Goal: Task Accomplishment & Management: Use online tool/utility

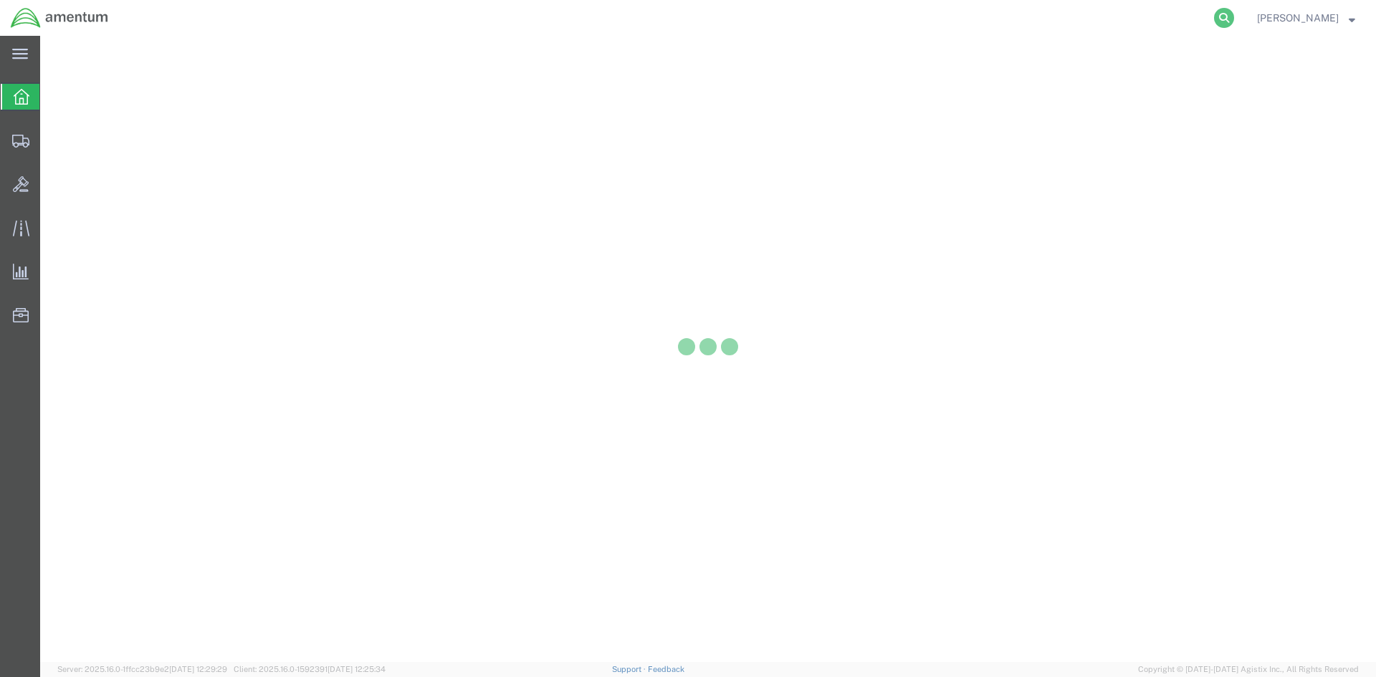
click at [1234, 20] on icon at bounding box center [1224, 18] width 20 height 20
click at [1057, 22] on input "search" at bounding box center [996, 18] width 436 height 34
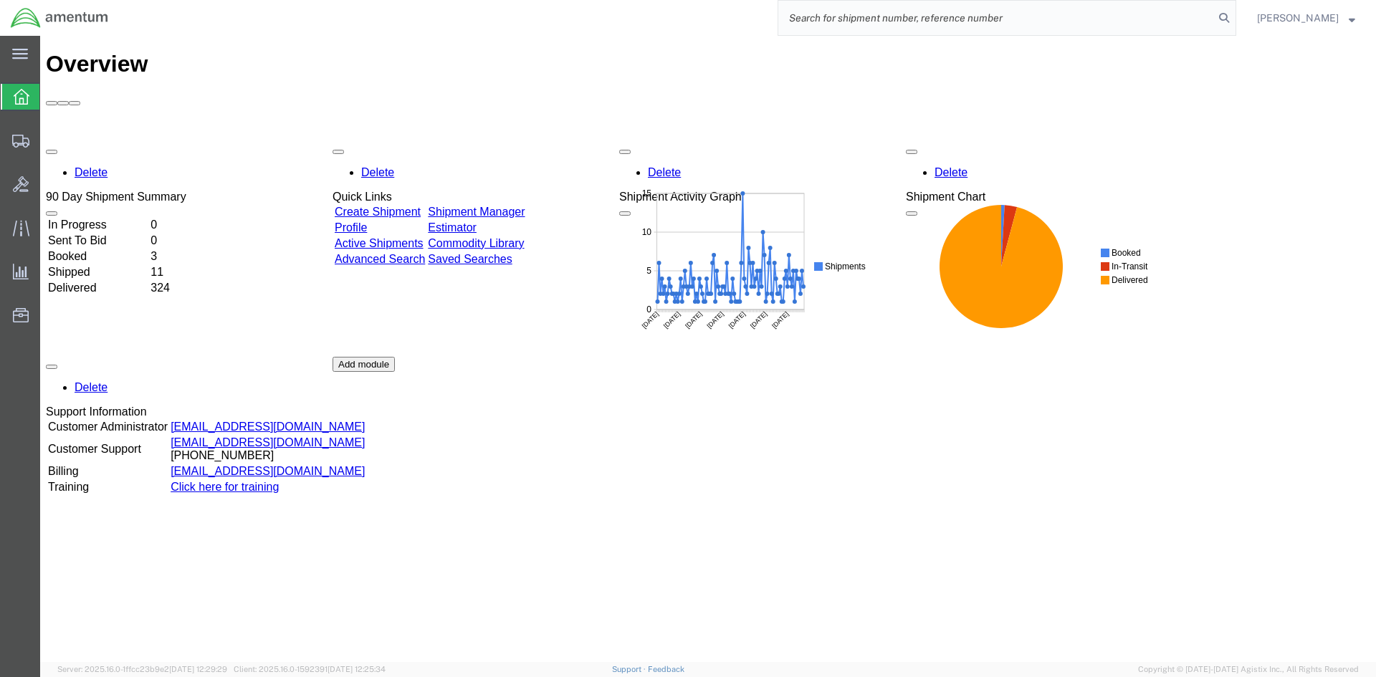
paste input "S633-25225-2438"
type input "S633-25225-2438"
click at [1234, 17] on icon at bounding box center [1224, 18] width 20 height 20
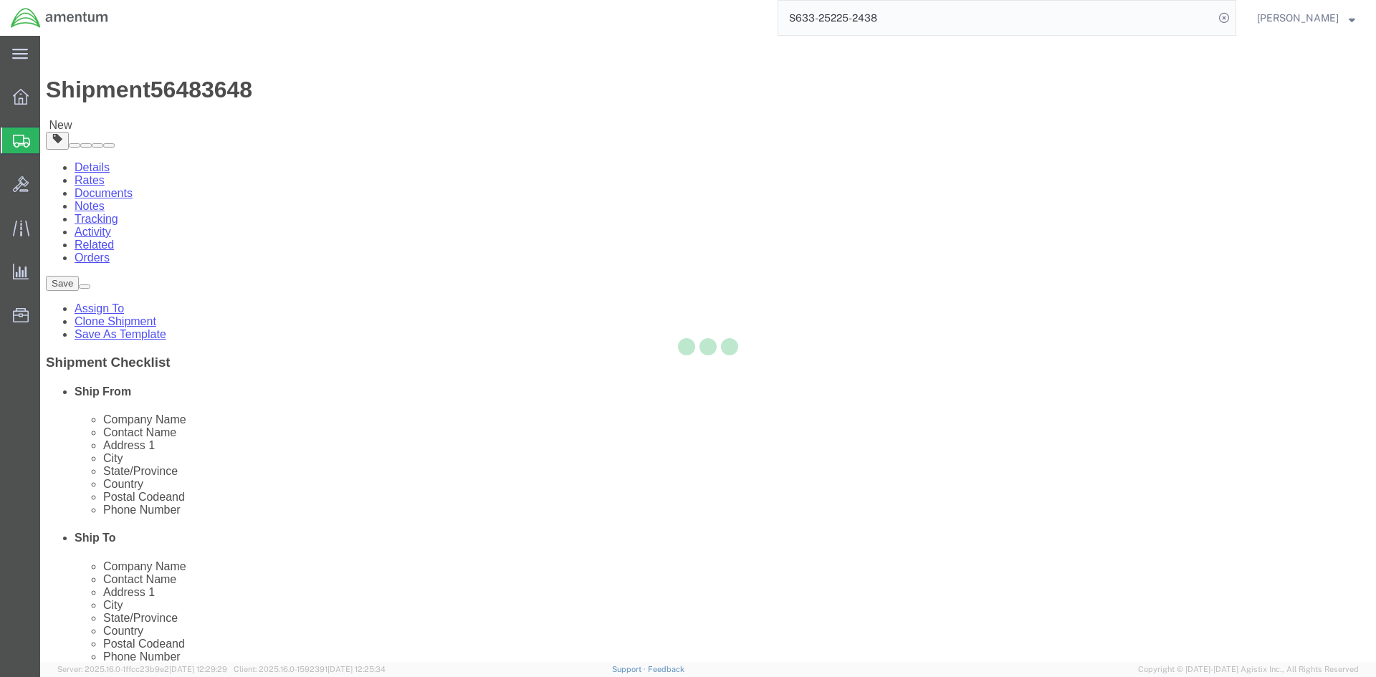
select select "42718"
select select
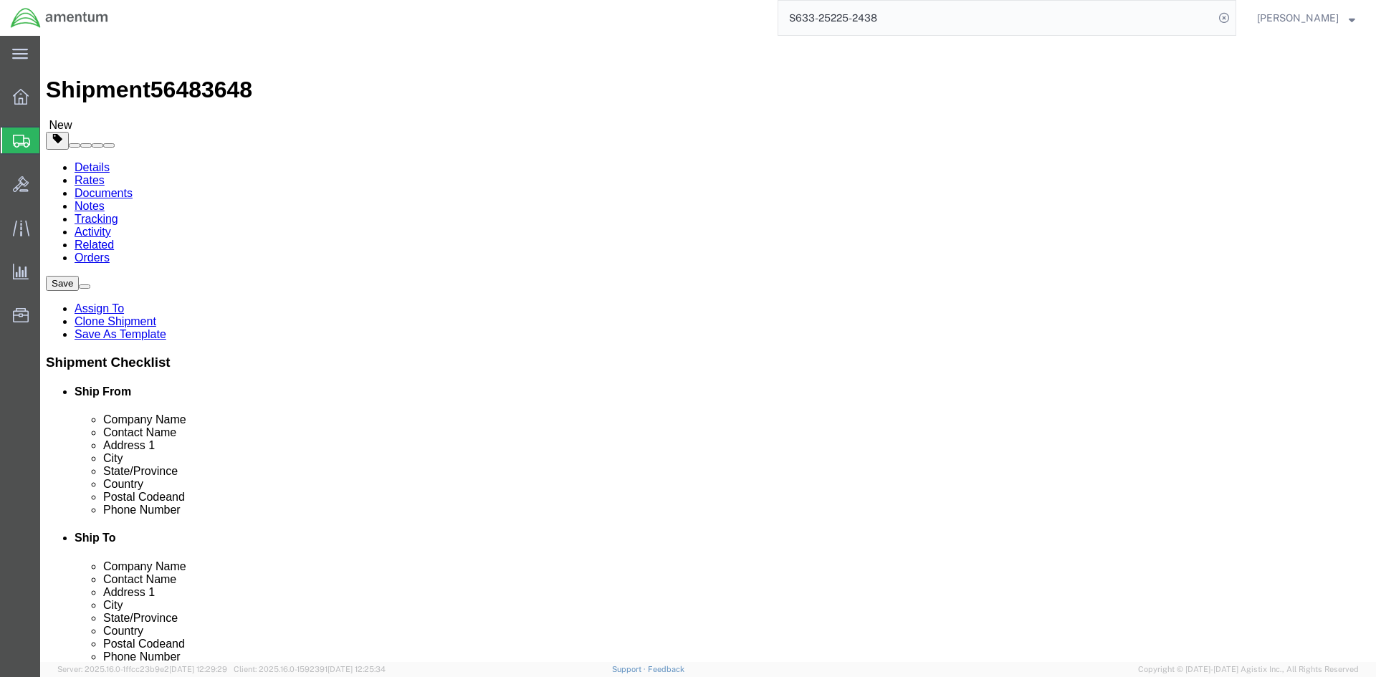
click button "Rate Shipment"
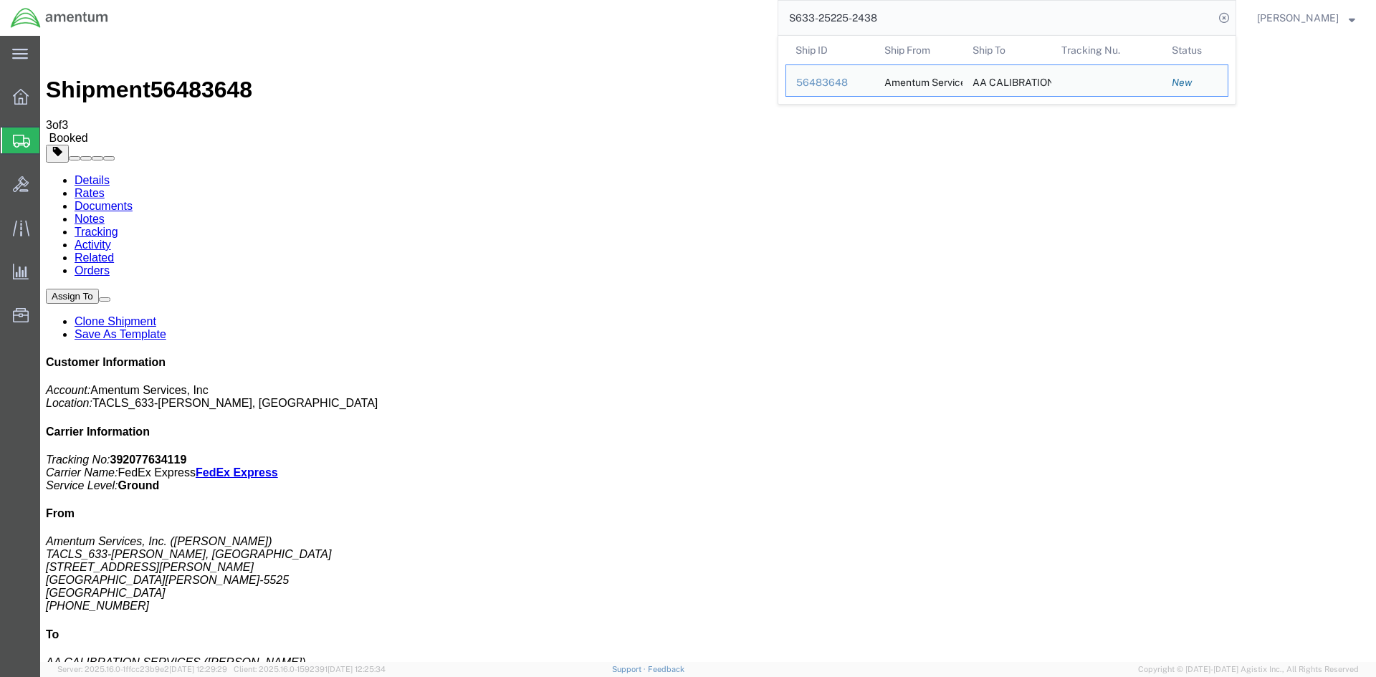
drag, startPoint x: 901, startPoint y: 23, endPoint x: 776, endPoint y: 22, distance: 124.7
click at [776, 22] on div "S633-25225-2438 Ship ID Ship From Ship To Tracking Nu. Status Ship ID 56483648 …" at bounding box center [678, 18] width 1118 height 36
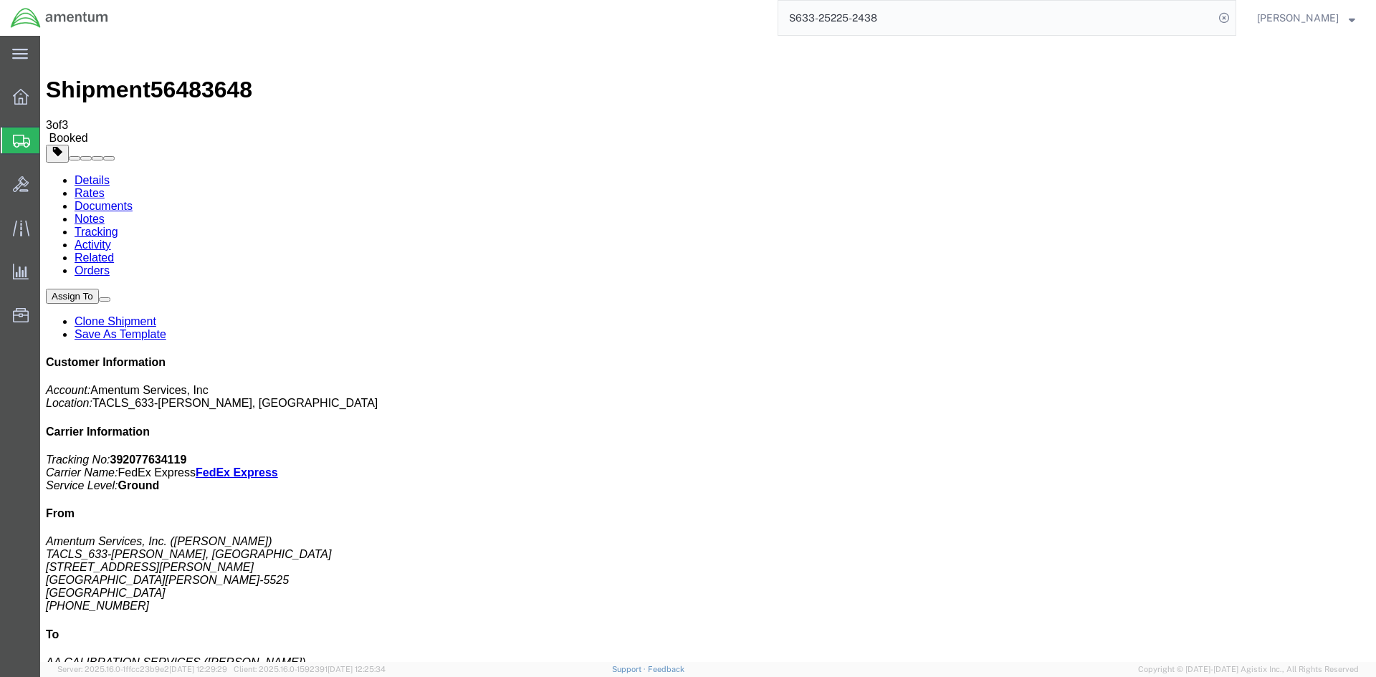
paste input "9"
type input "S633-25225-2439"
click at [1234, 18] on icon at bounding box center [1224, 18] width 20 height 20
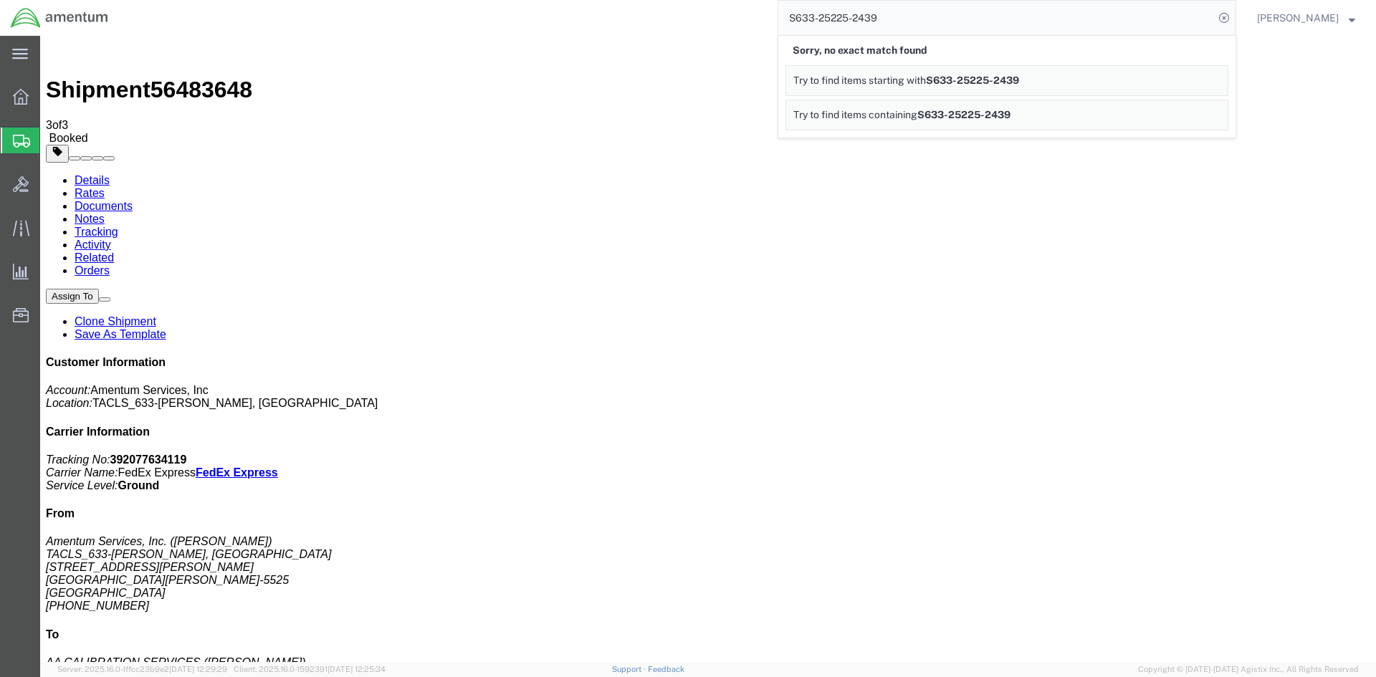
click at [905, 79] on span "Try to find items starting with" at bounding box center [860, 80] width 133 height 11
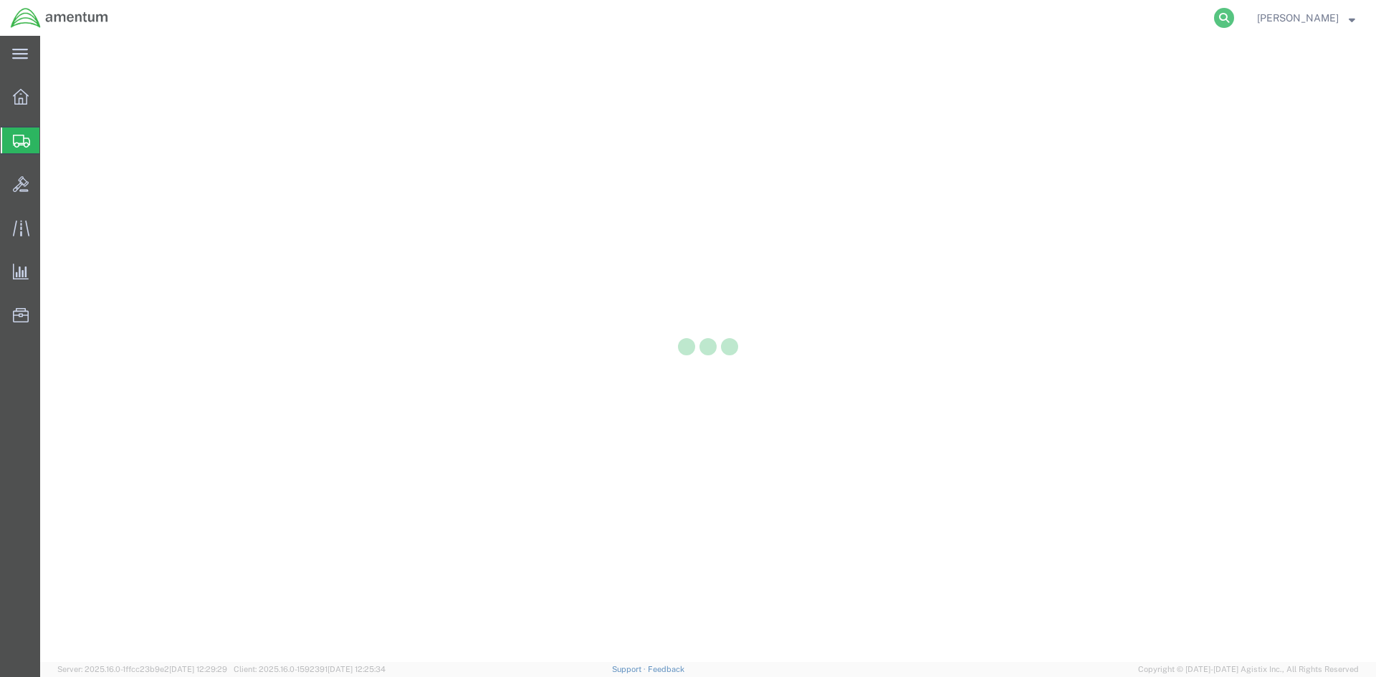
click at [1234, 22] on icon at bounding box center [1224, 18] width 20 height 20
click at [1028, 23] on input "search" at bounding box center [996, 18] width 436 height 34
paste input "S633-25225-2439"
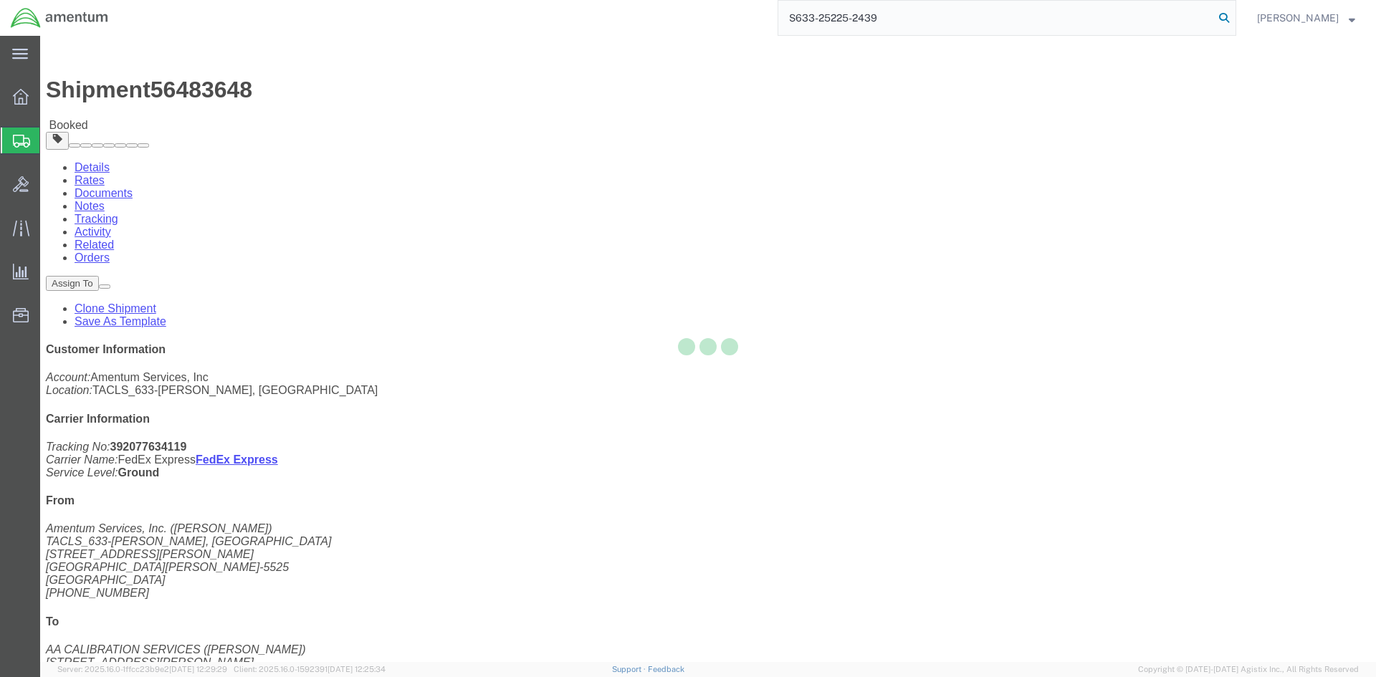
type input "S633-25225-2439"
click at [1234, 22] on icon at bounding box center [1224, 18] width 20 height 20
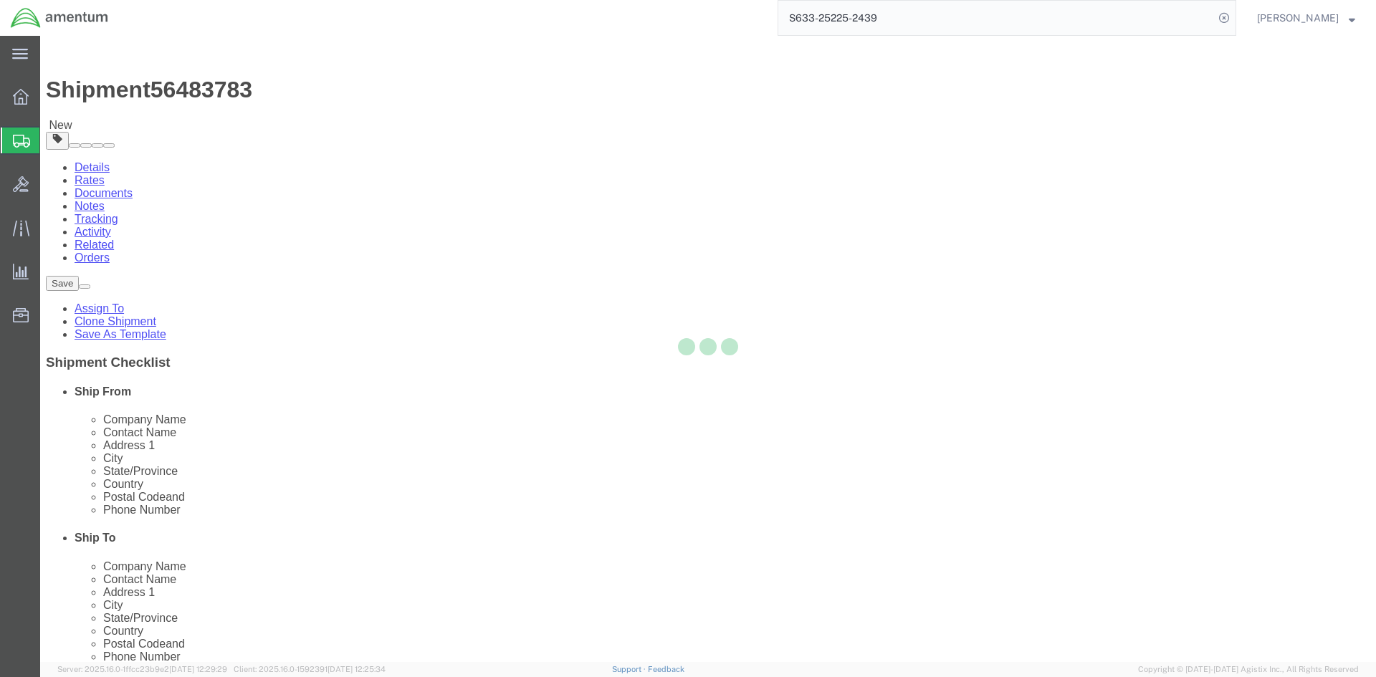
select select "42718"
select select
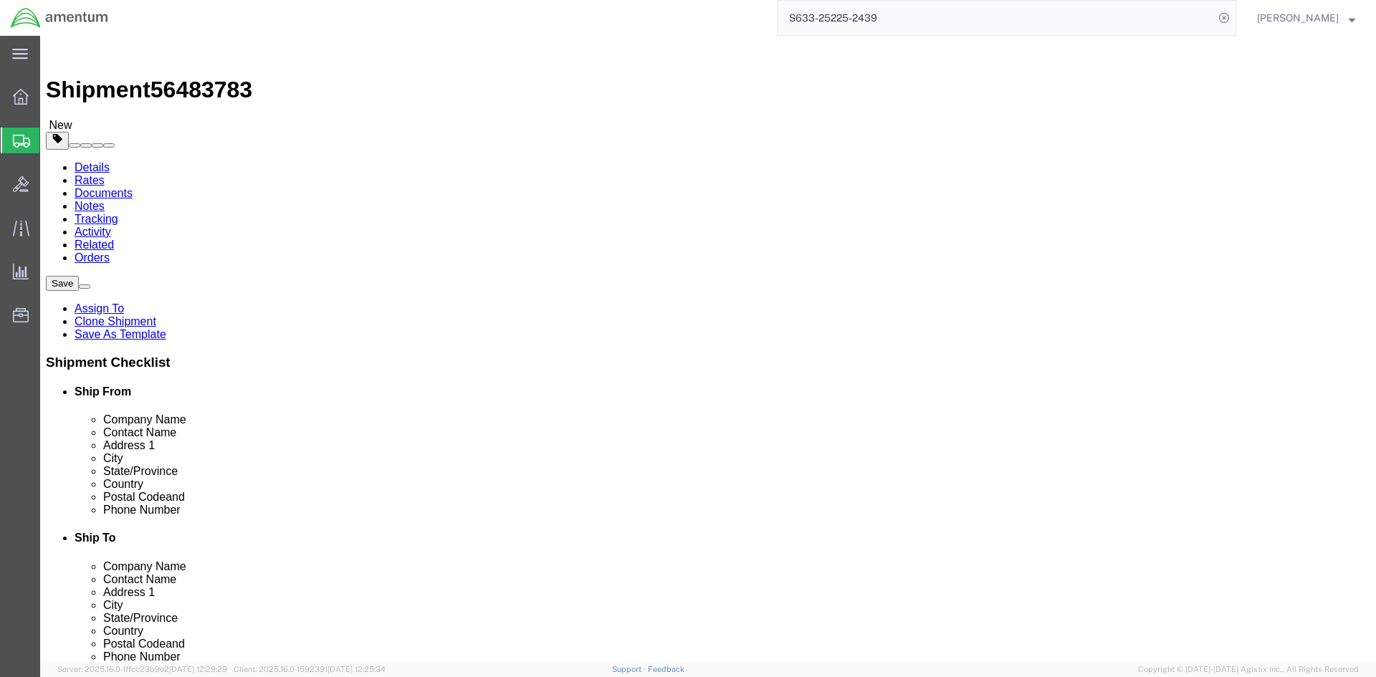
click button "Rate Shipment"
